Goal: Task Accomplishment & Management: Complete application form

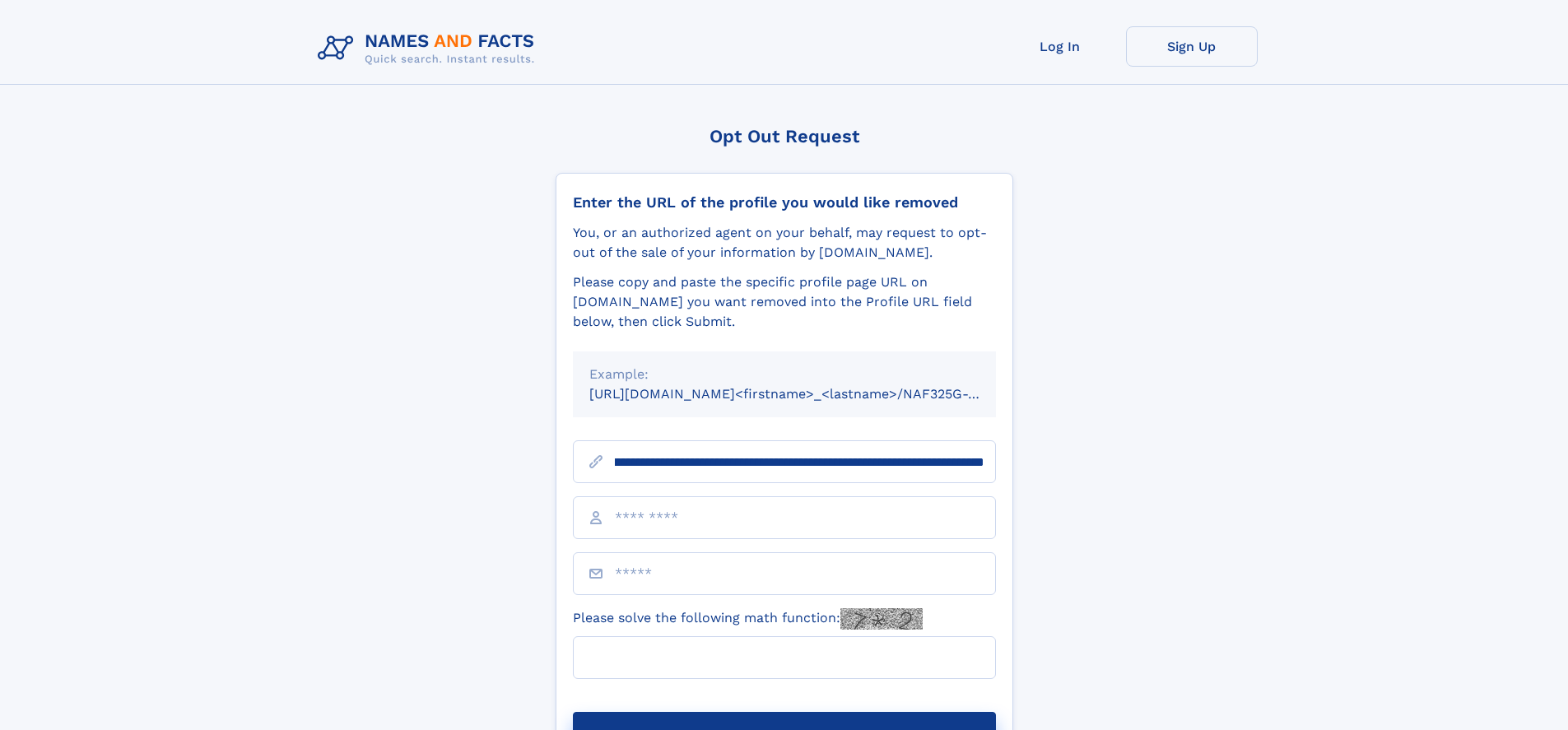
scroll to position [0, 184]
type input "**********"
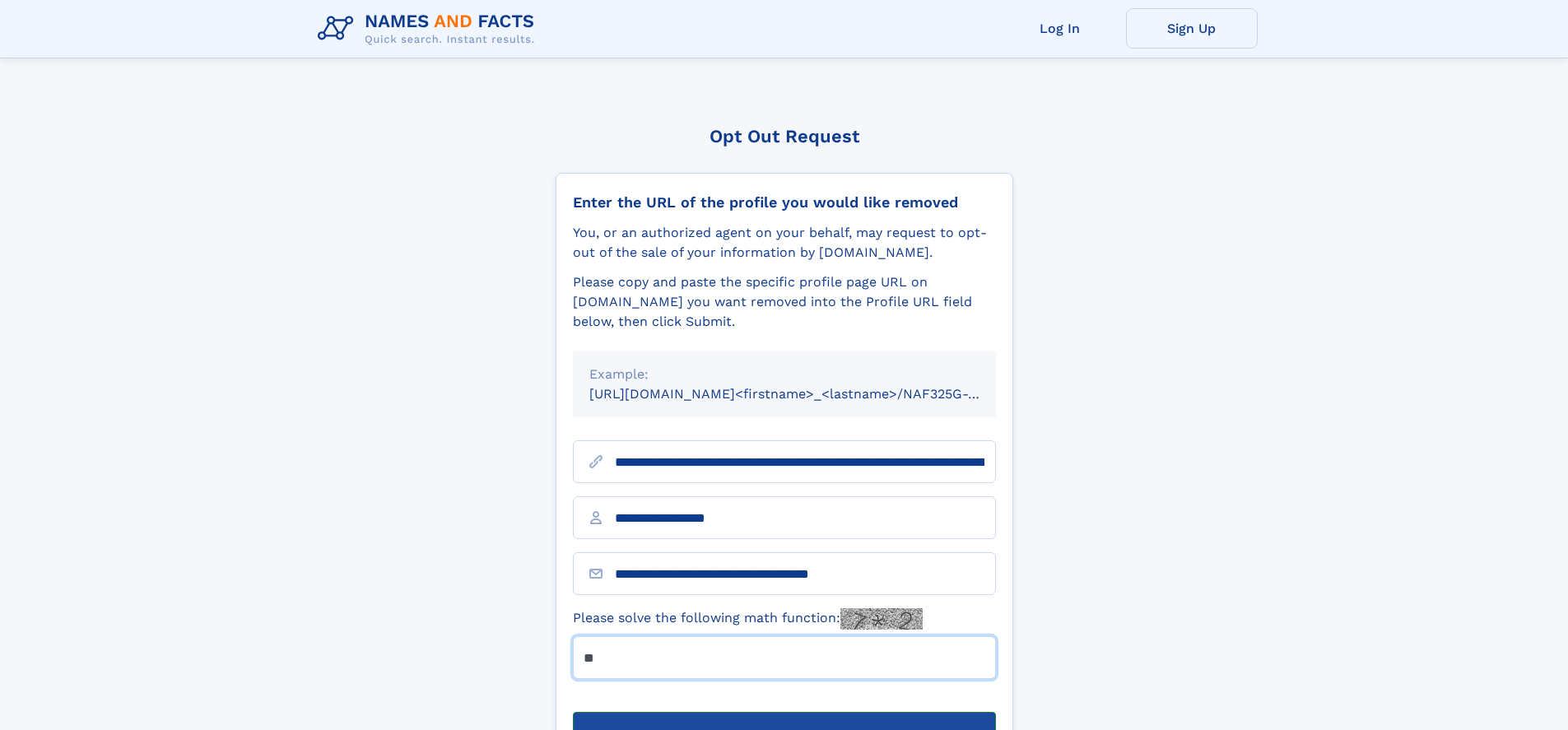
type input "**"
click at [784, 712] on button "Submit Opt Out Request" at bounding box center [784, 738] width 423 height 53
